Goal: Check status: Check status

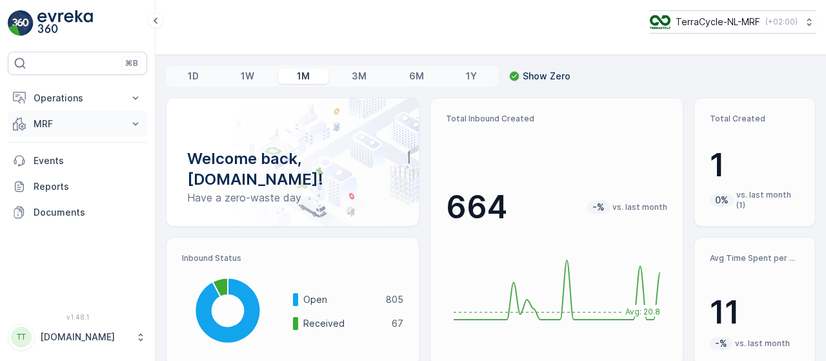
click at [131, 123] on icon at bounding box center [135, 123] width 13 height 13
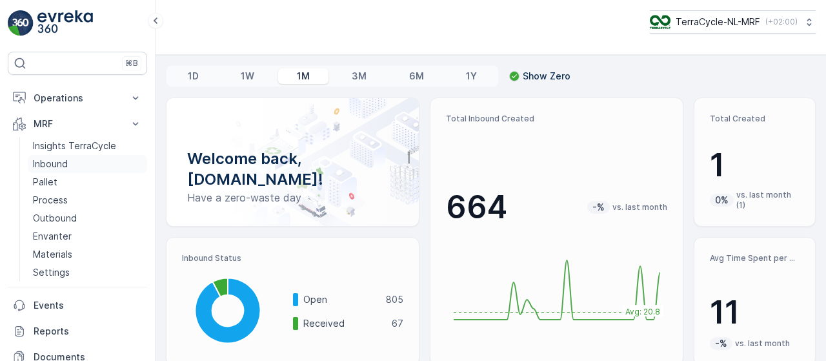
click at [61, 161] on p "Inbound" at bounding box center [50, 163] width 35 height 13
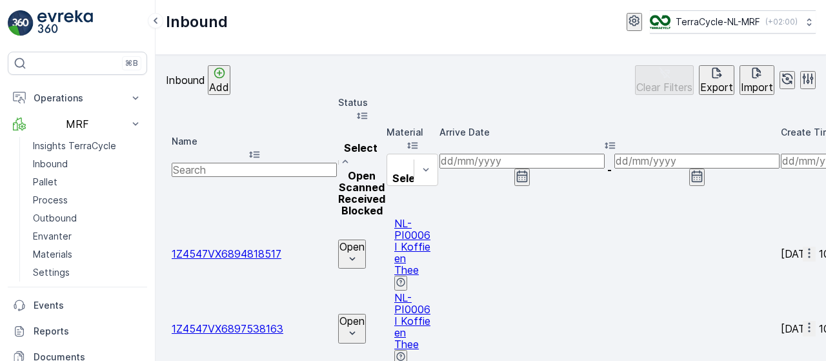
click at [385, 181] on div "Scanned" at bounding box center [361, 187] width 47 height 12
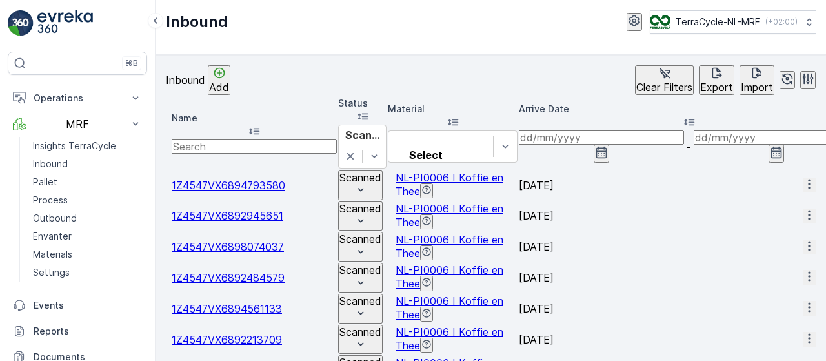
click at [684, 136] on input at bounding box center [601, 137] width 165 height 14
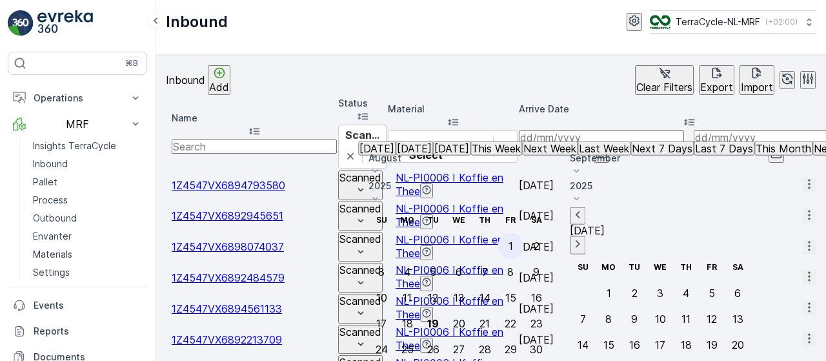
click at [513, 240] on div "1" at bounding box center [511, 246] width 5 height 12
type input "[DATE]"
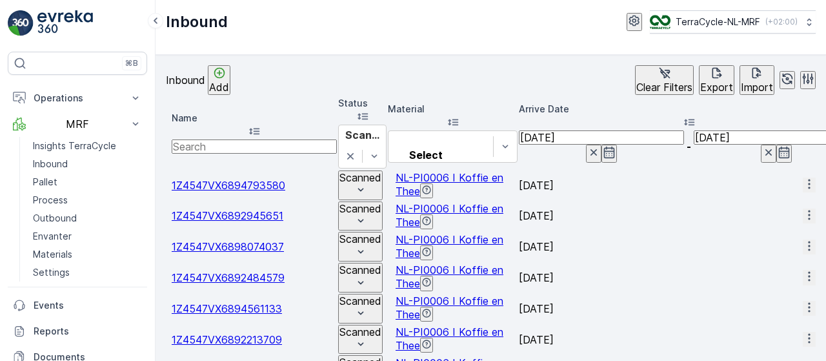
click at [694, 130] on input "[DATE]" at bounding box center [776, 137] width 165 height 14
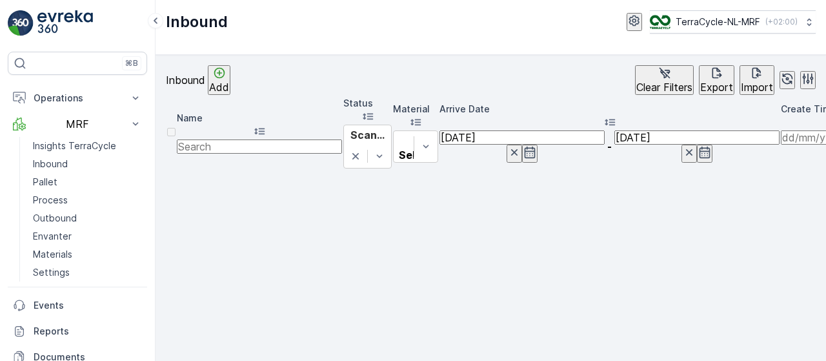
click at [614, 130] on input "[DATE]" at bounding box center [696, 137] width 165 height 14
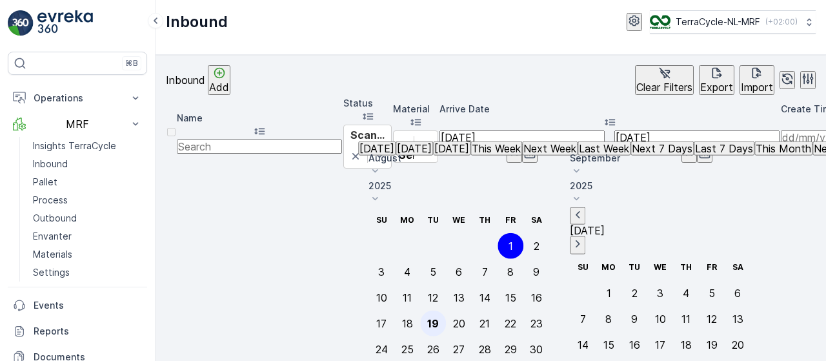
click at [439, 317] on div "19" at bounding box center [433, 323] width 12 height 12
type input "[DATE]"
